Goal: Transaction & Acquisition: Purchase product/service

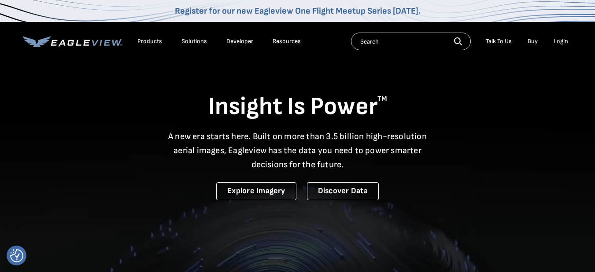
click at [560, 44] on div "Login" at bounding box center [560, 41] width 15 height 8
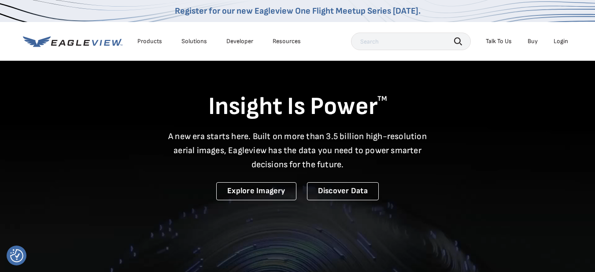
click at [560, 44] on div "Login" at bounding box center [560, 41] width 15 height 8
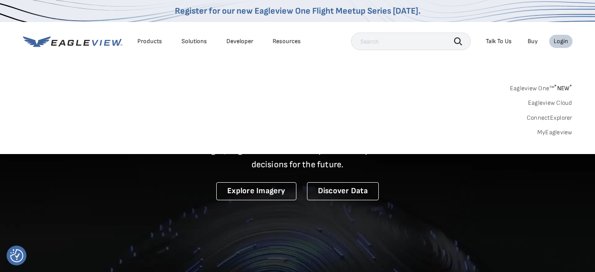
click at [560, 131] on link "MyEagleview" at bounding box center [554, 133] width 35 height 8
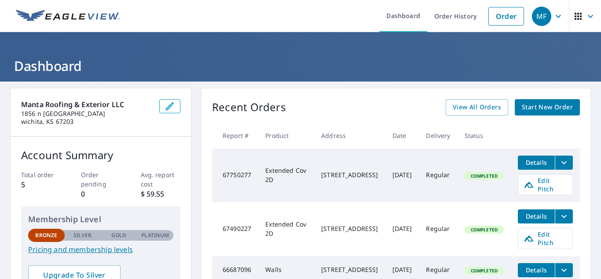
click at [458, 144] on th "Status" at bounding box center [484, 135] width 53 height 26
click at [559, 161] on icon "filesDropdownBtn-67750277" at bounding box center [564, 162] width 11 height 11
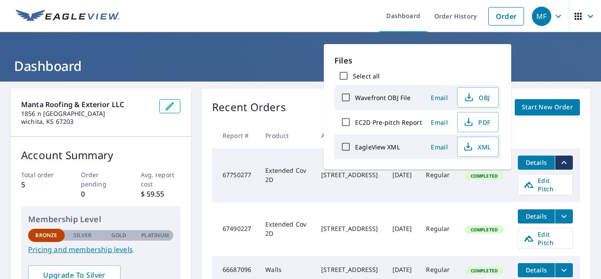
click at [202, 140] on div "Recent Orders View All Orders Start New Order Report # Product Address Date Del…" at bounding box center [396, 238] width 389 height 300
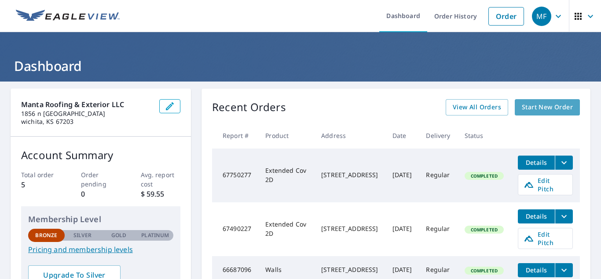
click at [556, 107] on span "Start New Order" at bounding box center [547, 107] width 51 height 11
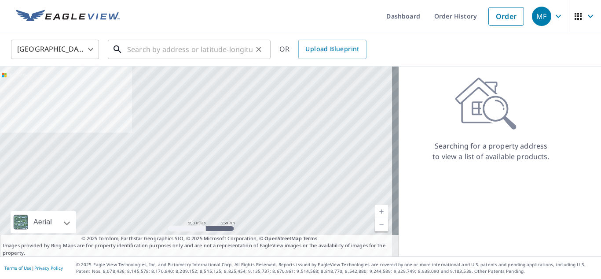
click at [162, 45] on input "text" at bounding box center [189, 49] width 125 height 25
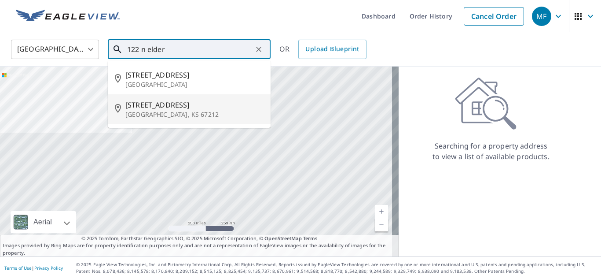
click at [176, 111] on p "Wichita, KS 67212" at bounding box center [194, 114] width 138 height 9
type input "122 N Elder St Wichita, KS 67212"
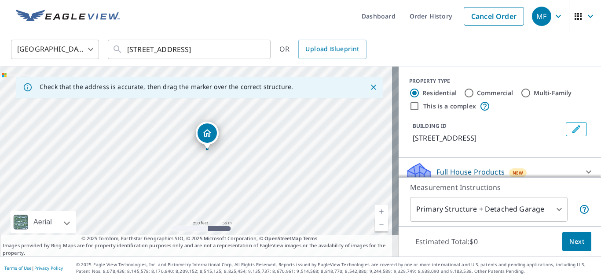
drag, startPoint x: 185, startPoint y: 217, endPoint x: 196, endPoint y: 206, distance: 15.6
click at [196, 206] on div "122 N Elder St Wichita, KS 67212" at bounding box center [199, 161] width 399 height 190
drag, startPoint x: 222, startPoint y: 158, endPoint x: 214, endPoint y: 128, distance: 31.4
click at [214, 128] on div "122 N Elder St Wichita, KS 67212" at bounding box center [199, 161] width 399 height 190
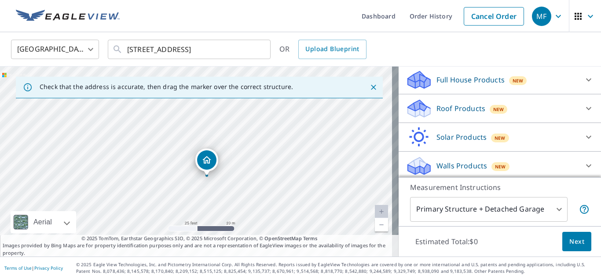
scroll to position [95, 0]
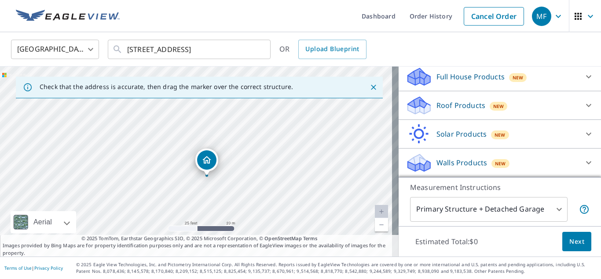
click at [537, 76] on div "Full House Products New" at bounding box center [492, 76] width 173 height 21
click at [584, 163] on icon at bounding box center [589, 162] width 11 height 11
click at [528, 102] on div "Roof Products New" at bounding box center [492, 105] width 173 height 21
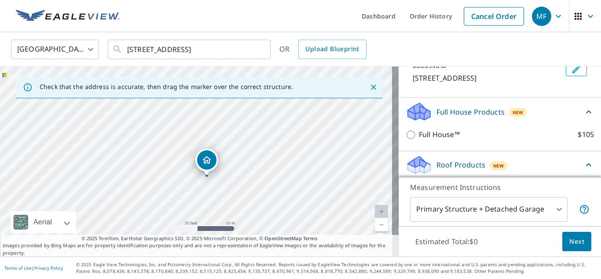
scroll to position [42, 0]
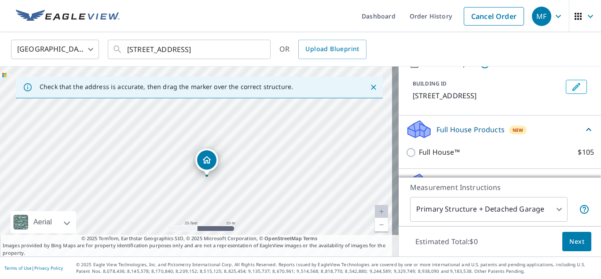
click at [472, 143] on div "Full House™ $105" at bounding box center [500, 152] width 188 height 25
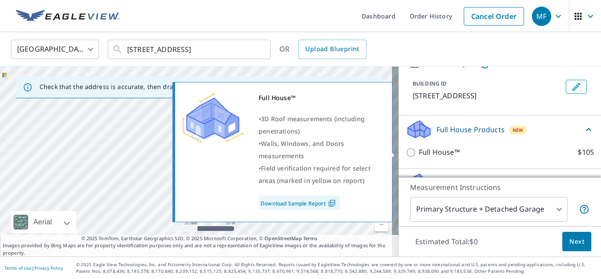
click at [427, 147] on p "Full House™" at bounding box center [439, 152] width 41 height 11
click at [419, 147] on input "Full House™ $105" at bounding box center [412, 152] width 13 height 11
checkbox input "true"
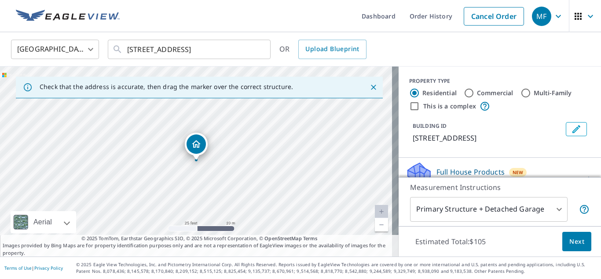
scroll to position [301, 0]
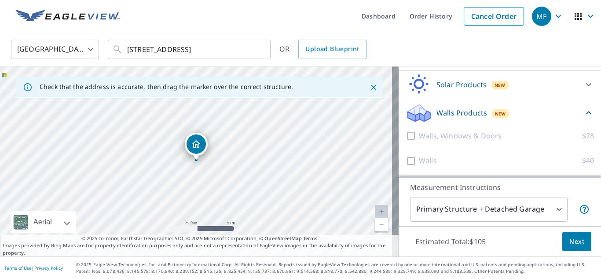
click at [535, 210] on body "MF MF Dashboard Order History Cancel Order MF United States US ​ 122 N Elder St…" at bounding box center [300, 139] width 601 height 279
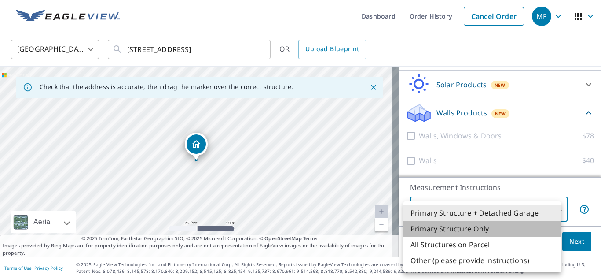
click at [478, 231] on li "Primary Structure Only" at bounding box center [483, 228] width 158 height 16
type input "2"
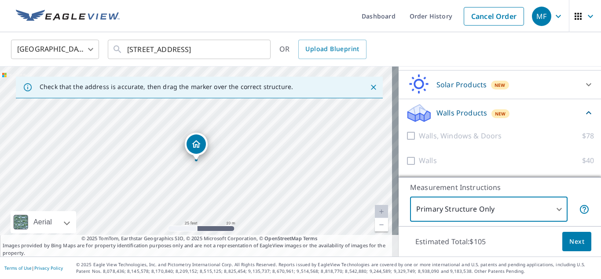
click at [580, 236] on button "Next" at bounding box center [576, 241] width 29 height 20
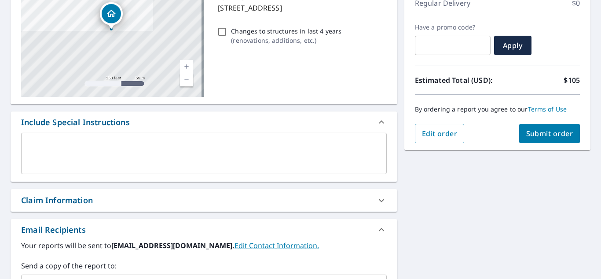
scroll to position [68, 0]
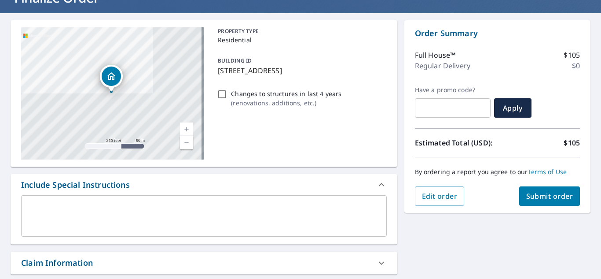
click at [558, 193] on span "Submit order" at bounding box center [549, 196] width 47 height 10
